Goal: Information Seeking & Learning: Learn about a topic

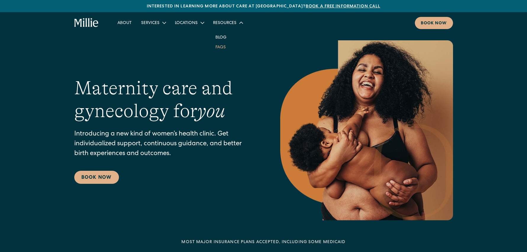
click at [219, 46] on link "FAQs" at bounding box center [221, 47] width 20 height 10
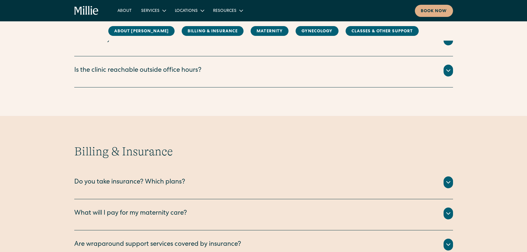
scroll to position [240, 0]
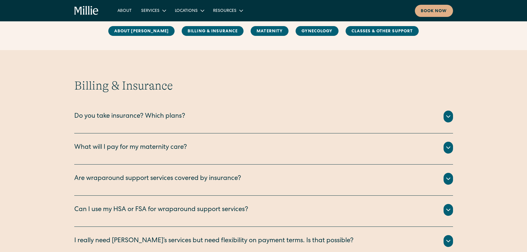
click at [122, 118] on div "Do you take insurance? Which plans?" at bounding box center [129, 117] width 111 height 10
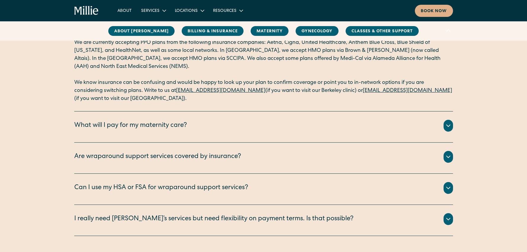
scroll to position [358, 0]
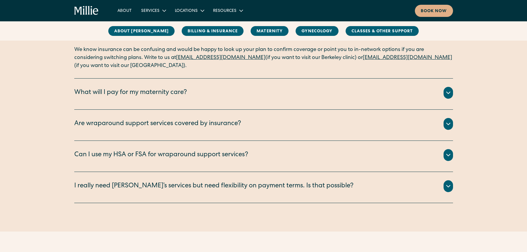
click at [172, 127] on div "Are wraparound support services covered by insurance?" at bounding box center [157, 124] width 167 height 10
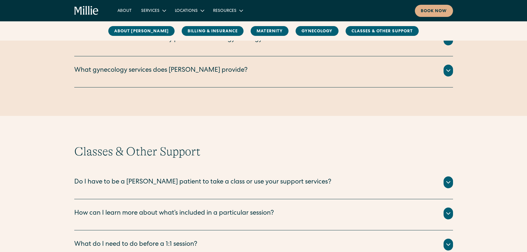
scroll to position [1253, 0]
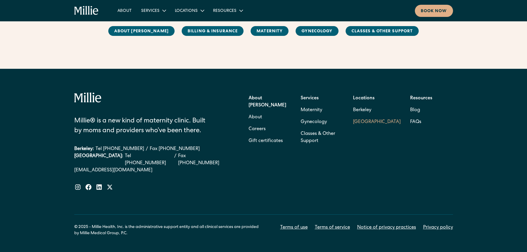
click at [363, 122] on link "[GEOGRAPHIC_DATA]" at bounding box center [377, 122] width 48 height 12
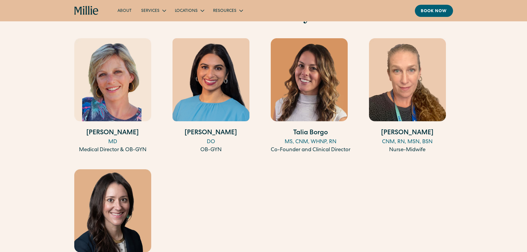
scroll to position [694, 0]
